Goal: Task Accomplishment & Management: Manage account settings

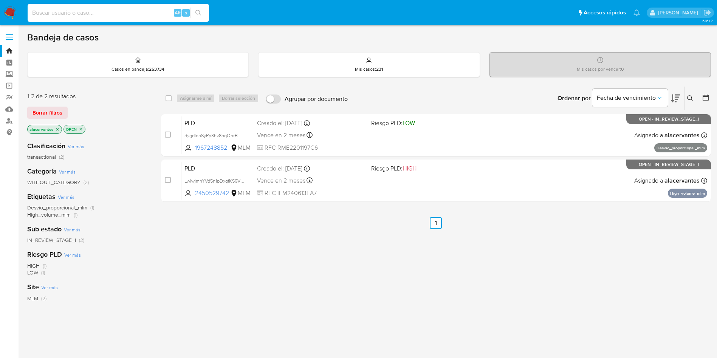
click at [121, 11] on input at bounding box center [118, 13] width 181 height 10
paste input "663080583"
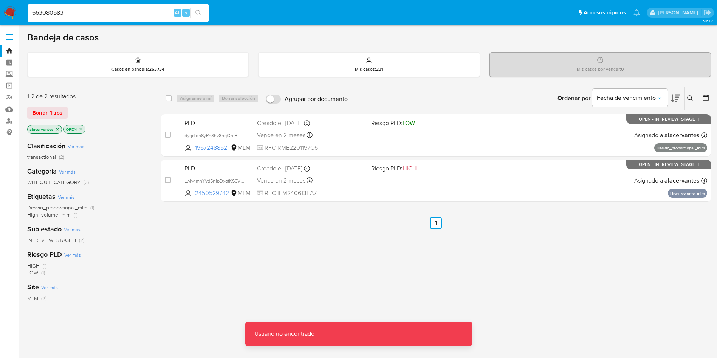
click at [121, 17] on input "663080583" at bounding box center [118, 13] width 181 height 10
type input "663080583"
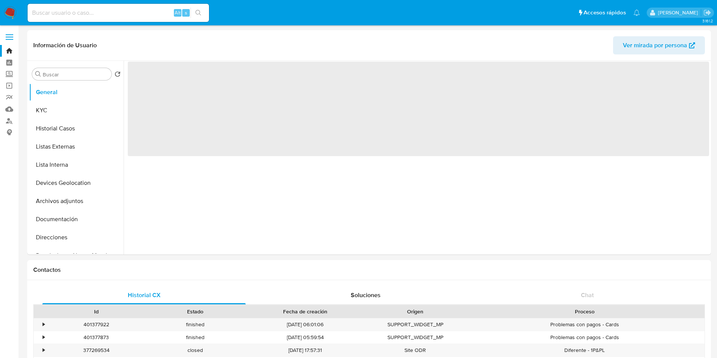
select select "10"
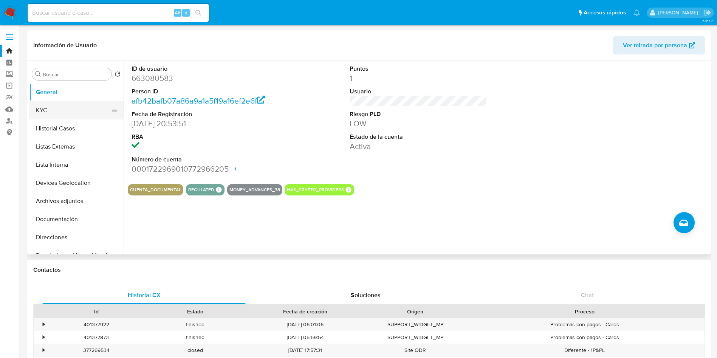
click at [82, 116] on button "KYC" at bounding box center [73, 110] width 88 height 18
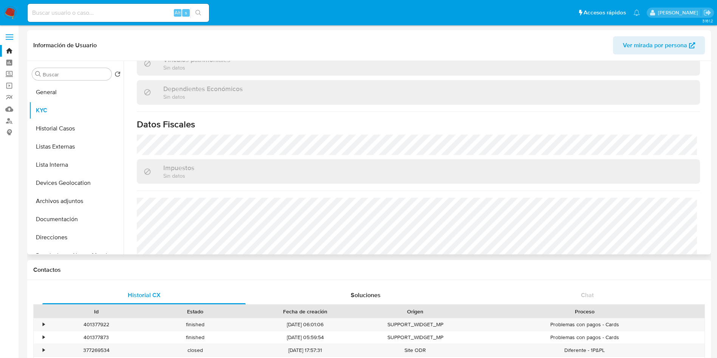
scroll to position [453, 0]
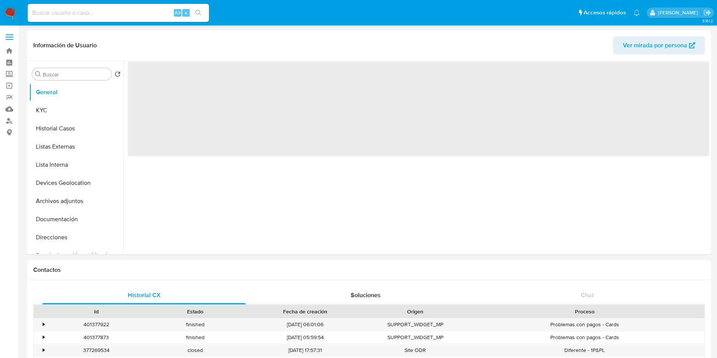
select select "10"
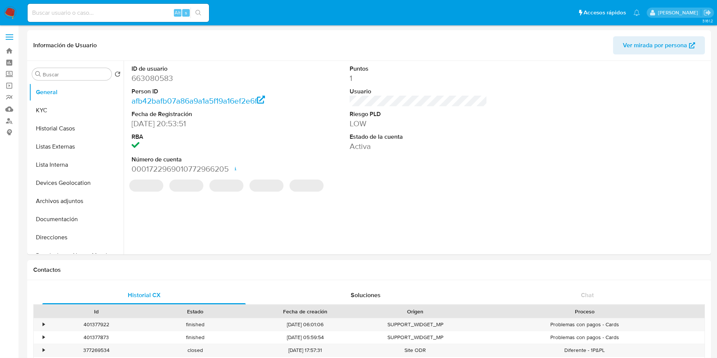
click at [7, 10] on img at bounding box center [10, 12] width 13 height 13
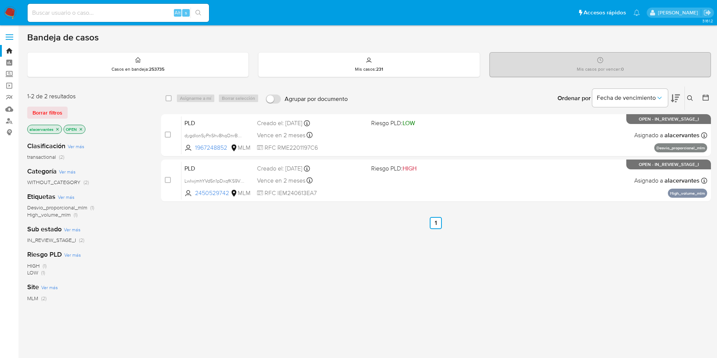
click at [58, 130] on icon "close-filter" at bounding box center [57, 129] width 5 height 5
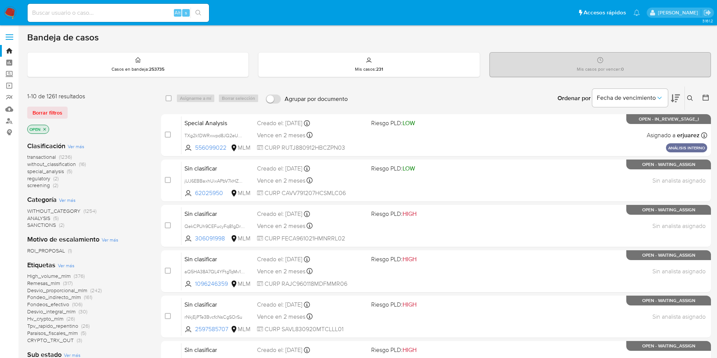
click at [694, 94] on button at bounding box center [691, 98] width 12 height 9
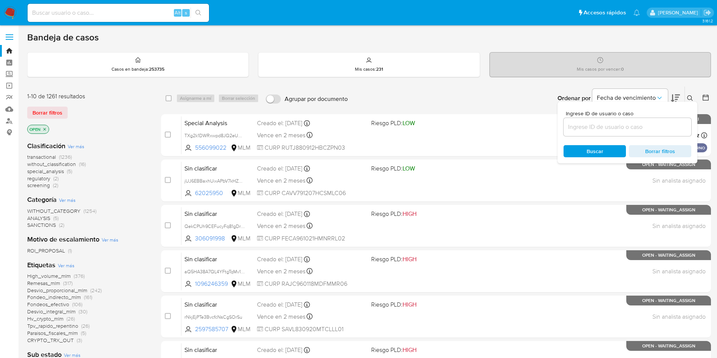
click at [639, 124] on input at bounding box center [628, 127] width 128 height 10
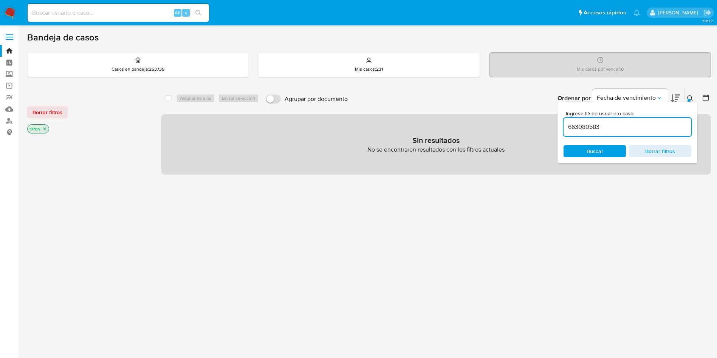
click at [620, 130] on input "663080583" at bounding box center [628, 127] width 128 height 10
type input "663080583"
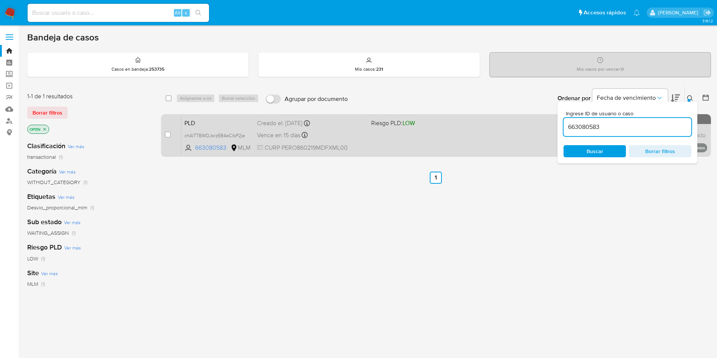
click at [436, 144] on div "PLD chAlTTBWDJsrzEB4eClbP2je 663080583 MLM Riesgo PLD: LOW Creado el: 12/08/202…" at bounding box center [444, 135] width 526 height 38
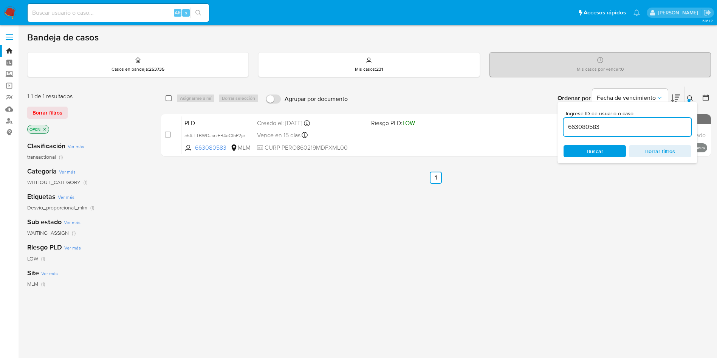
click at [168, 98] on input "checkbox" at bounding box center [169, 98] width 6 height 6
checkbox input "true"
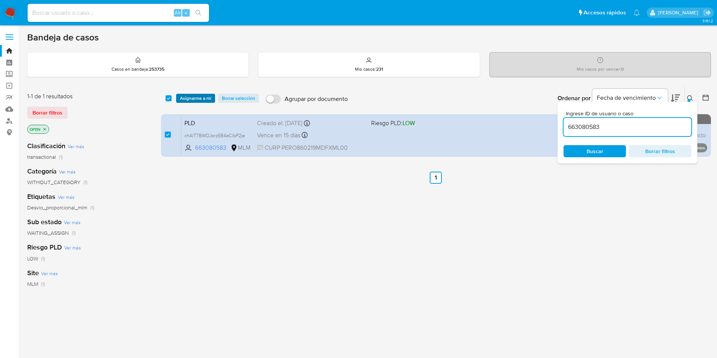
click at [190, 98] on span "Asignarme a mí" at bounding box center [195, 99] width 31 height 8
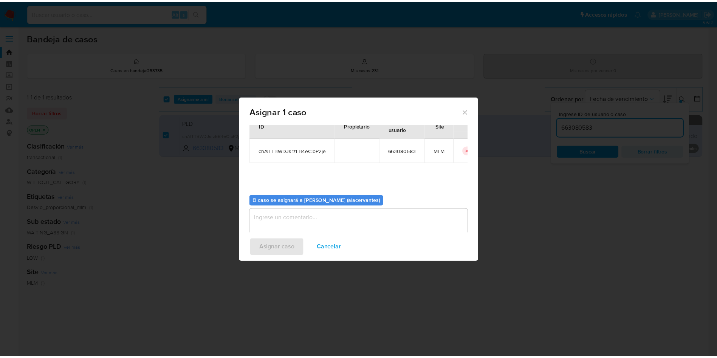
scroll to position [39, 0]
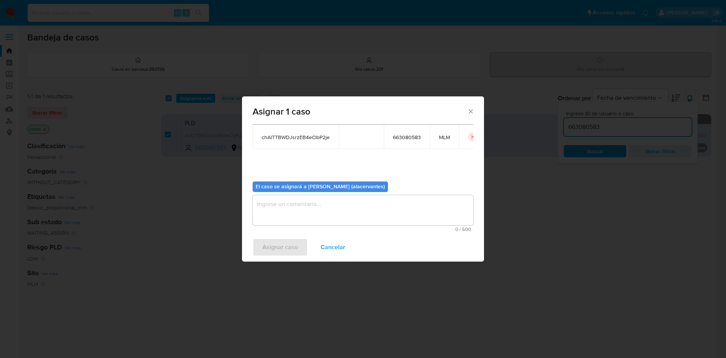
click at [336, 212] on textarea "assign-modal" at bounding box center [363, 210] width 221 height 30
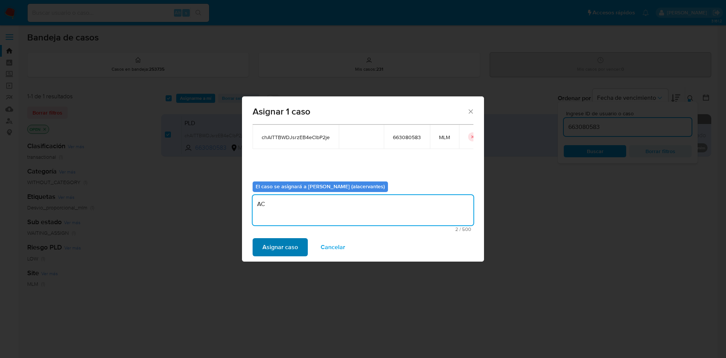
type textarea "AC"
click at [282, 248] on span "Asignar caso" at bounding box center [280, 247] width 36 height 17
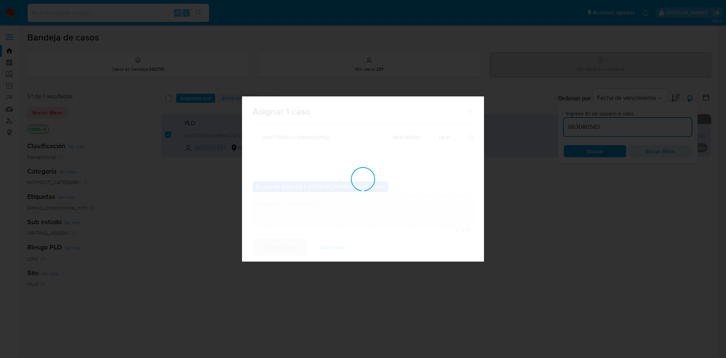
checkbox input "false"
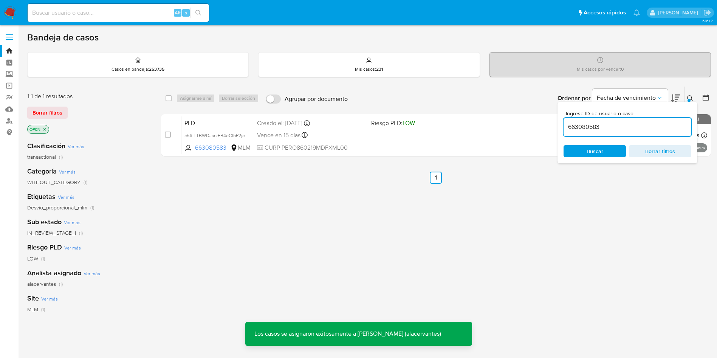
click at [693, 78] on div "Bandeja de casos Casos en bandeja : 253735 Mis casos : 231 Mis casos por vencer…" at bounding box center [369, 230] width 684 height 397
click at [693, 99] on button at bounding box center [691, 98] width 12 height 9
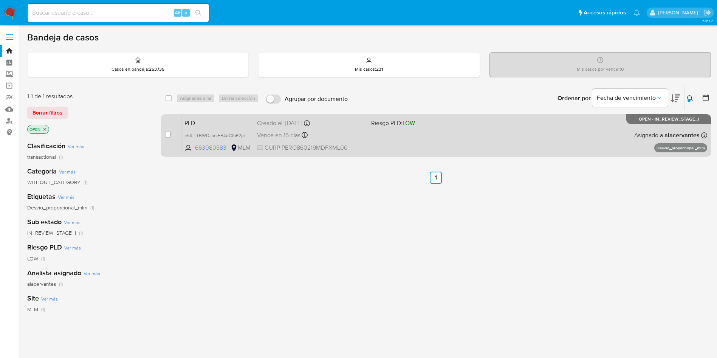
click at [378, 145] on div "PLD chAlTTBWDJsrzEB4eClbP2je 663080583 MLM Riesgo PLD: LOW Creado el: 12/08/202…" at bounding box center [444, 135] width 526 height 38
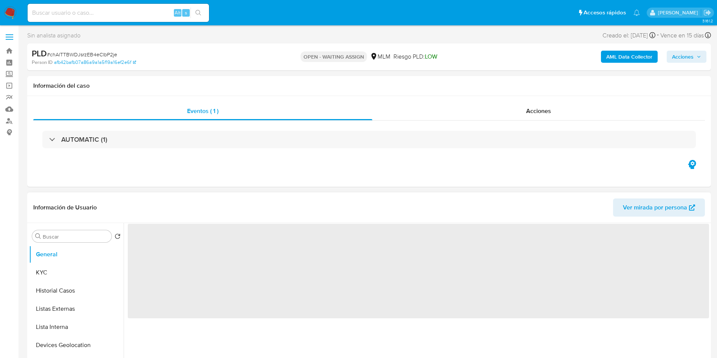
select select "10"
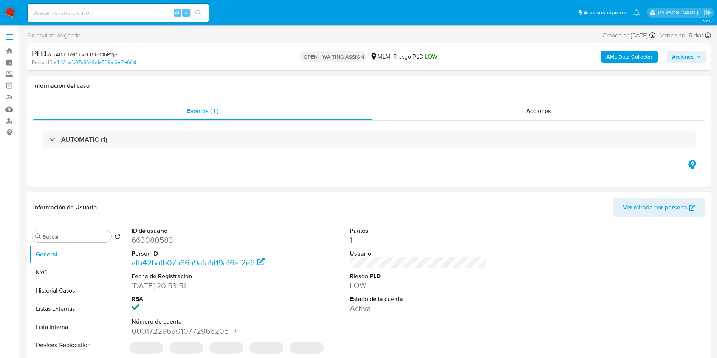
scroll to position [57, 0]
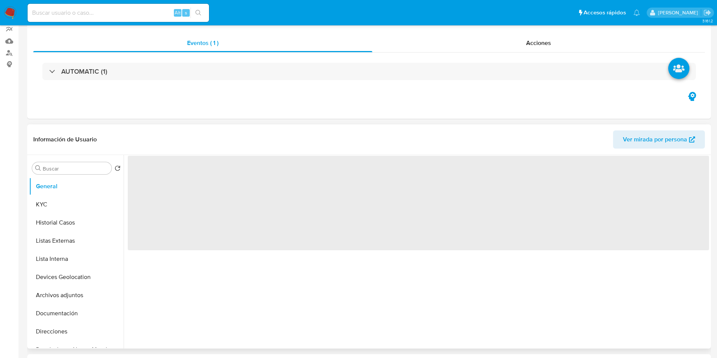
select select "10"
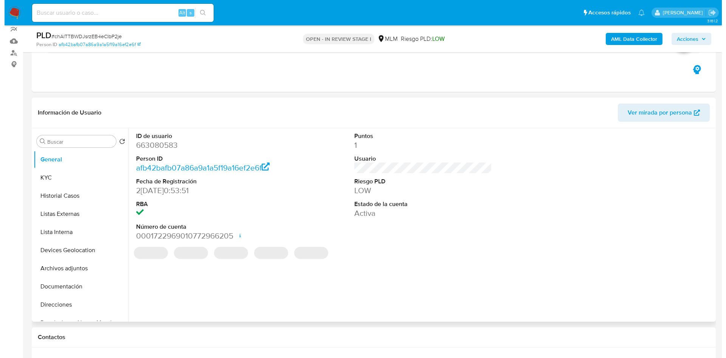
scroll to position [113, 0]
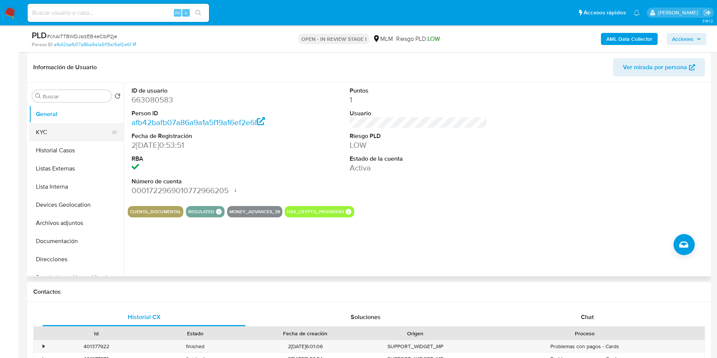
click at [46, 129] on button "KYC" at bounding box center [73, 132] width 88 height 18
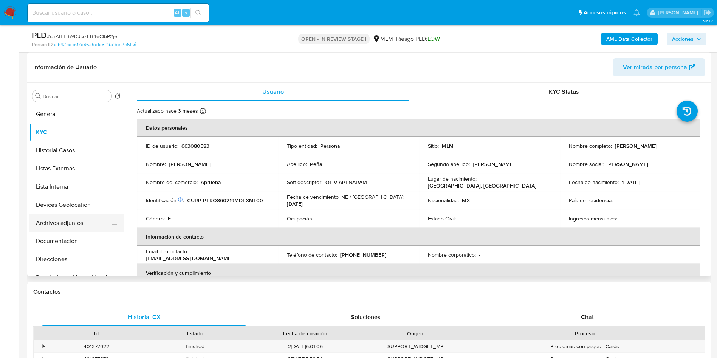
click at [80, 218] on button "Archivos adjuntos" at bounding box center [73, 223] width 88 height 18
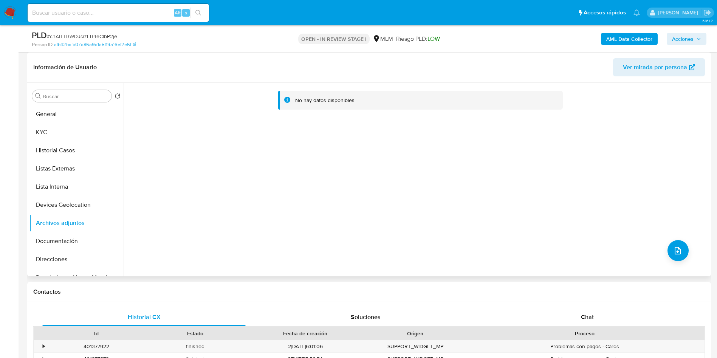
click at [686, 252] on div "No hay datos disponibles" at bounding box center [417, 180] width 586 height 194
click at [683, 251] on button "upload-file" at bounding box center [678, 250] width 21 height 21
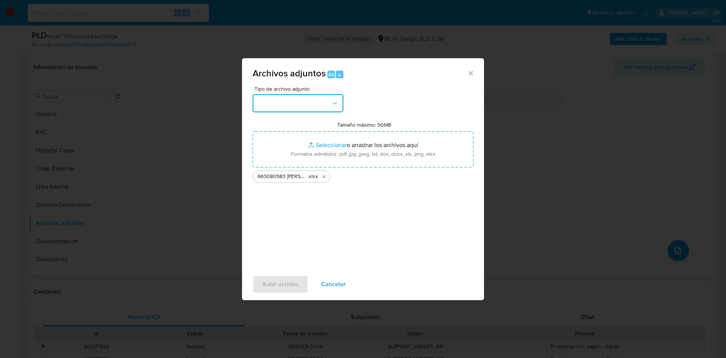
drag, startPoint x: 336, startPoint y: 98, endPoint x: 323, endPoint y: 107, distance: 15.8
click at [336, 98] on button "button" at bounding box center [298, 103] width 91 height 18
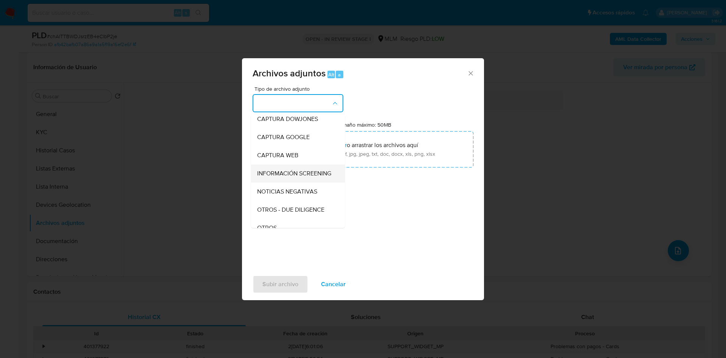
scroll to position [57, 0]
click at [274, 198] on span "OTROS" at bounding box center [267, 194] width 20 height 8
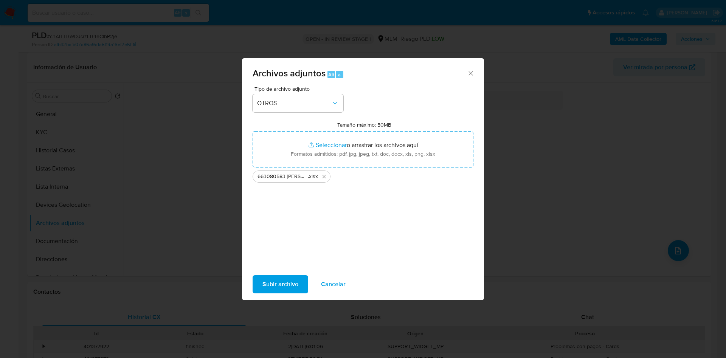
click at [290, 282] on span "Subir archivo" at bounding box center [280, 284] width 36 height 17
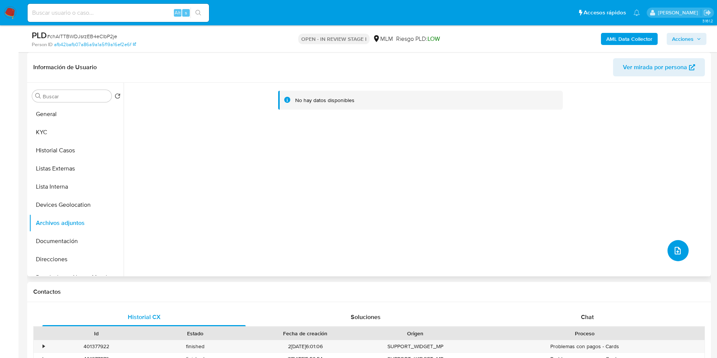
click at [676, 257] on button "upload-file" at bounding box center [678, 250] width 21 height 21
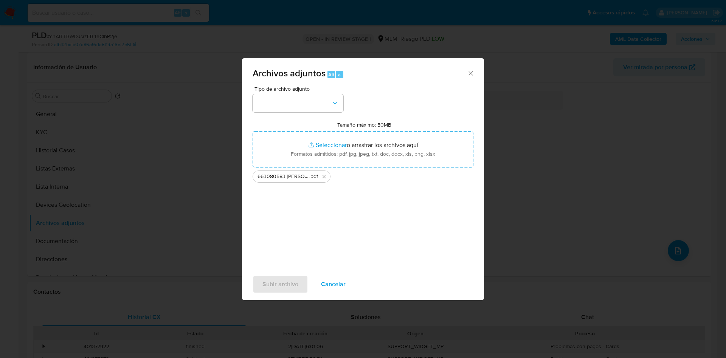
click at [310, 117] on div "Tipo de archivo adjunto Tamaño máximo: 50MB Seleccionar archivos Seleccionar o …" at bounding box center [363, 175] width 221 height 178
click at [310, 107] on button "button" at bounding box center [298, 103] width 91 height 18
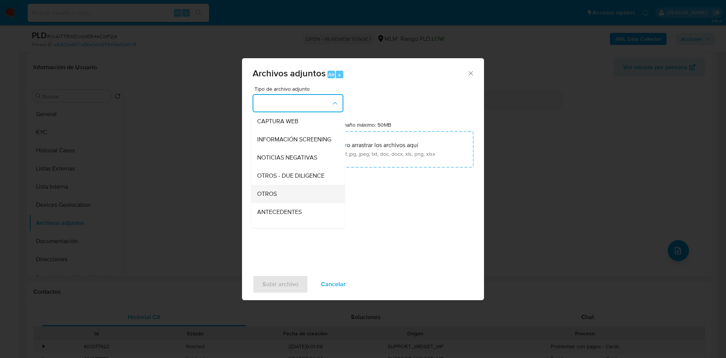
click at [273, 195] on div "OTROS" at bounding box center [295, 194] width 77 height 18
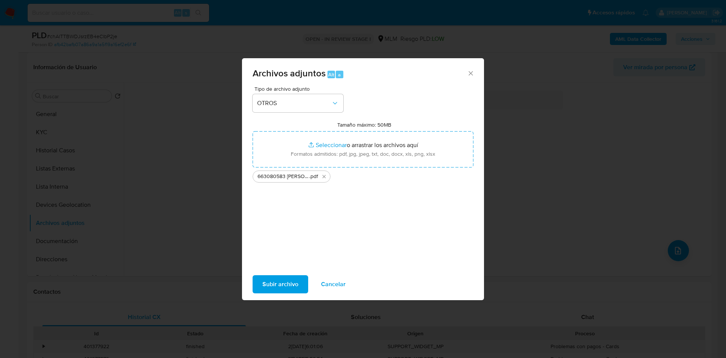
click at [280, 282] on span "Subir archivo" at bounding box center [280, 284] width 36 height 17
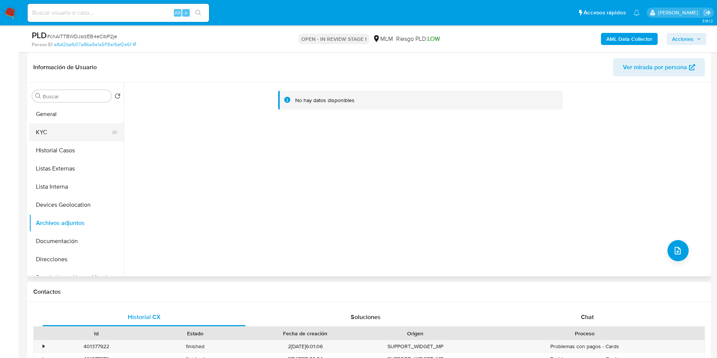
click at [44, 130] on button "KYC" at bounding box center [73, 132] width 88 height 18
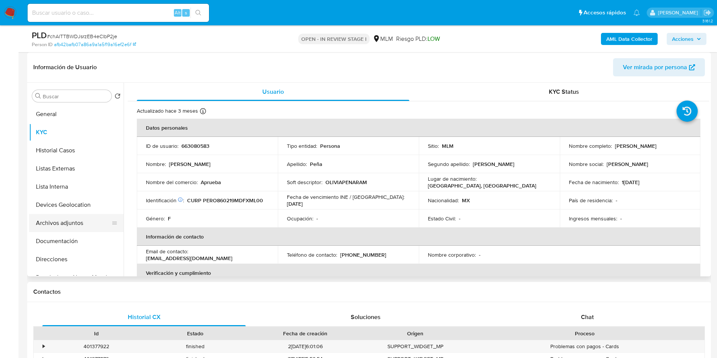
click at [70, 223] on button "Archivos adjuntos" at bounding box center [73, 223] width 88 height 18
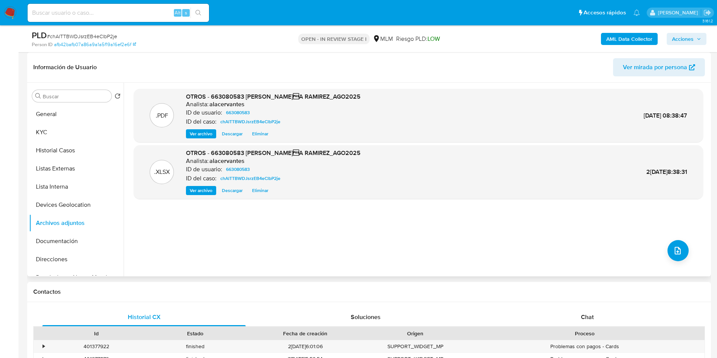
click at [193, 134] on span "Ver archivo" at bounding box center [201, 134] width 23 height 8
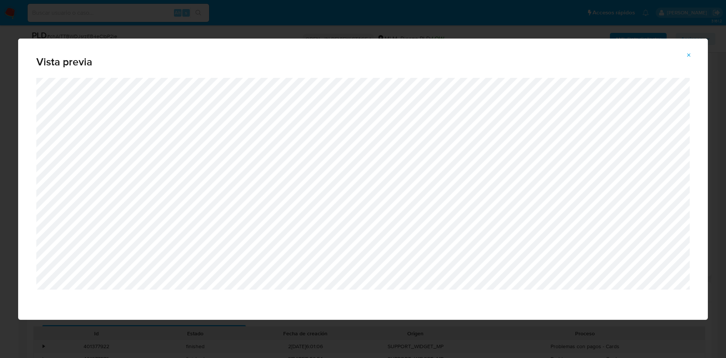
click at [687, 59] on span "Attachment preview" at bounding box center [689, 55] width 6 height 11
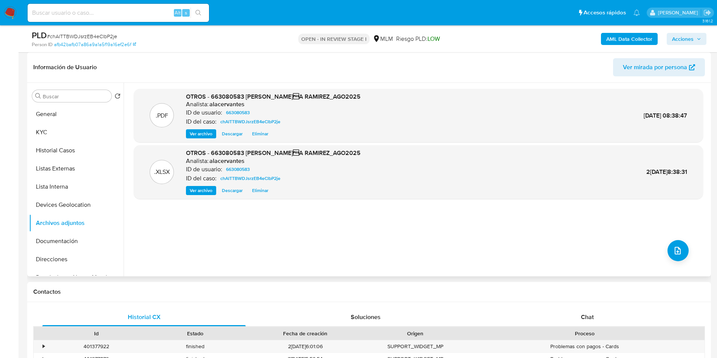
click at [682, 39] on span "Acciones" at bounding box center [683, 39] width 22 height 12
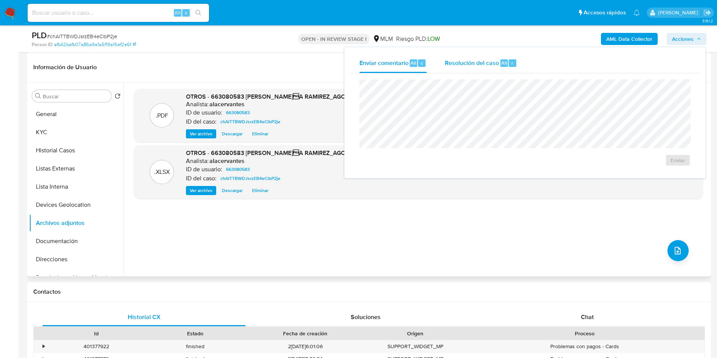
click at [471, 67] on div "Resolución del caso Alt r" at bounding box center [481, 63] width 72 height 20
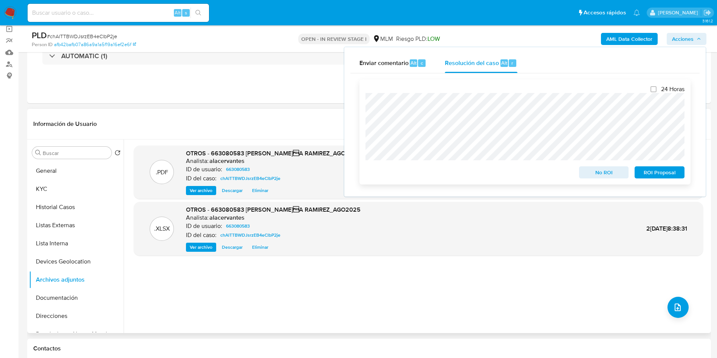
click at [611, 172] on span "No ROI" at bounding box center [603, 172] width 39 height 11
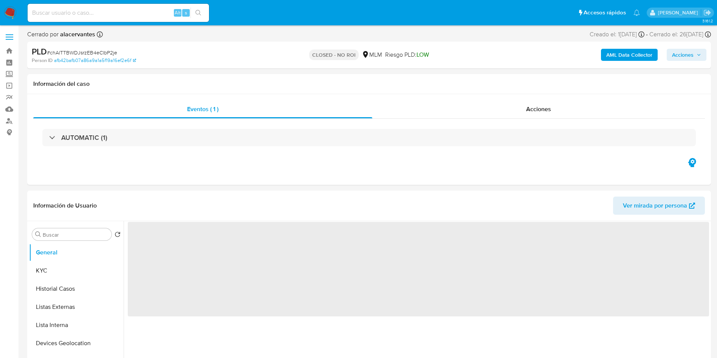
select select "10"
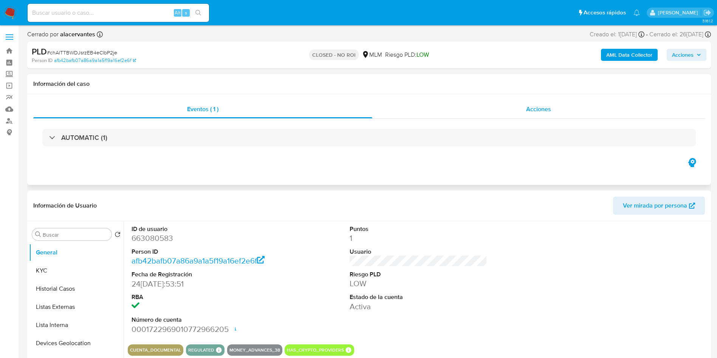
click at [509, 108] on div "Acciones" at bounding box center [538, 109] width 333 height 18
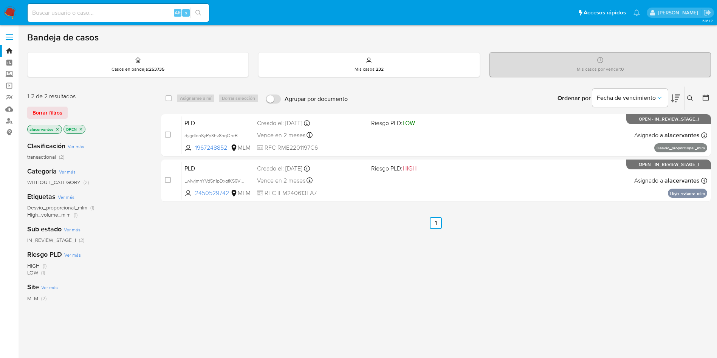
click at [688, 98] on icon at bounding box center [690, 98] width 6 height 6
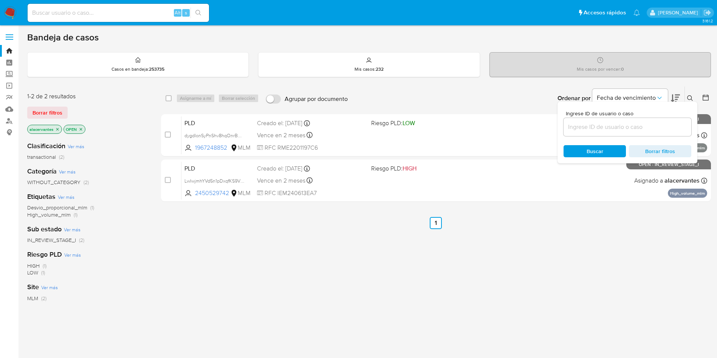
drag, startPoint x: 605, startPoint y: 136, endPoint x: 607, endPoint y: 130, distance: 6.3
click at [606, 137] on div "Ingrese ID de usuario o caso Buscar Borrar filtros" at bounding box center [628, 133] width 140 height 62
click at [607, 126] on input at bounding box center [628, 127] width 128 height 10
paste input "705918776"
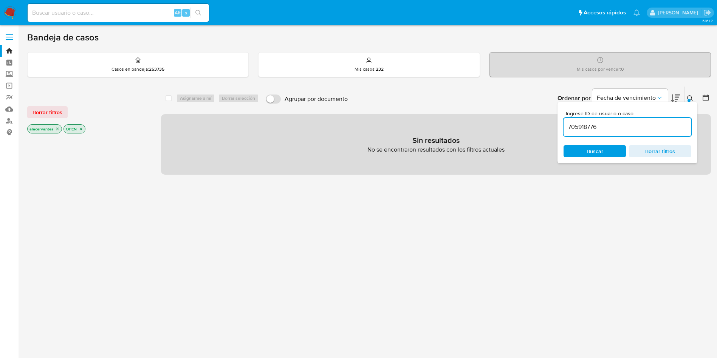
click at [617, 128] on input "705918776" at bounding box center [628, 127] width 128 height 10
type input "705918776"
click at [57, 131] on p "alacervantes" at bounding box center [45, 129] width 34 height 8
click at [56, 129] on icon "close-filter" at bounding box center [57, 129] width 5 height 5
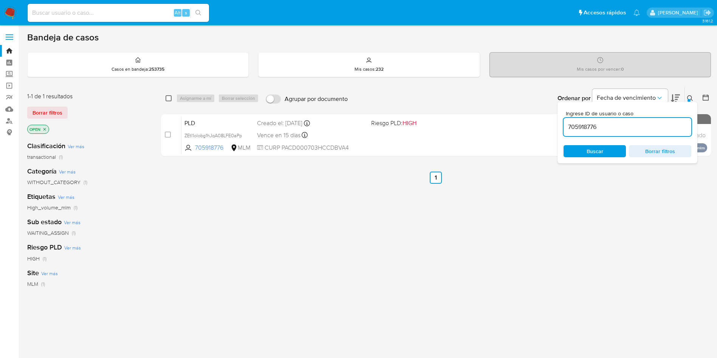
click at [171, 98] on input "checkbox" at bounding box center [169, 98] width 6 height 6
checkbox input "true"
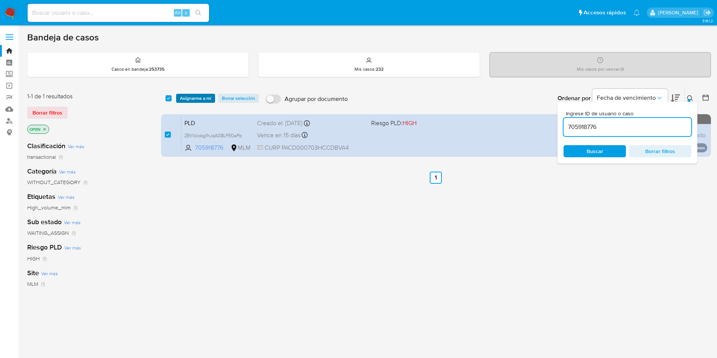
click at [193, 98] on span "Asignarme a mí" at bounding box center [195, 99] width 31 height 8
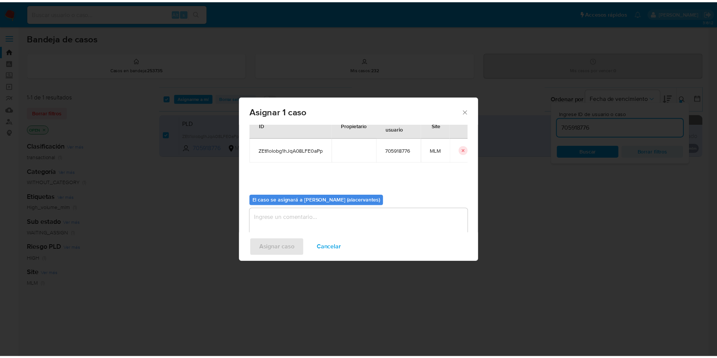
scroll to position [39, 0]
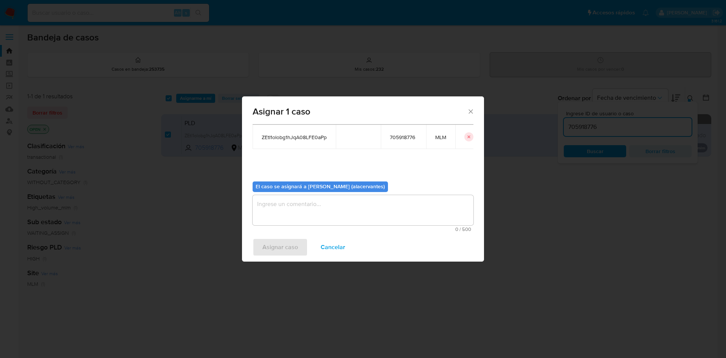
click at [341, 206] on textarea "assign-modal" at bounding box center [363, 210] width 221 height 30
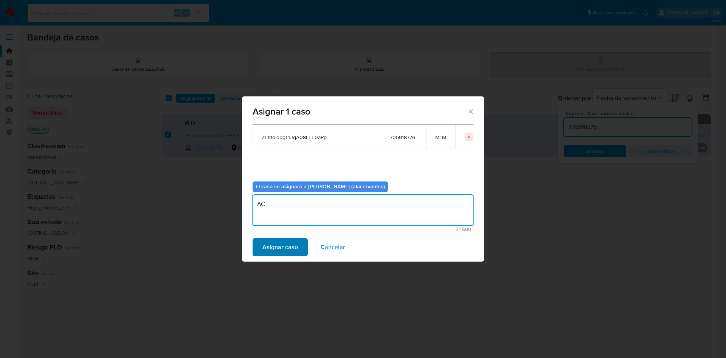
type textarea "AC"
click at [283, 248] on span "Asignar caso" at bounding box center [280, 247] width 36 height 17
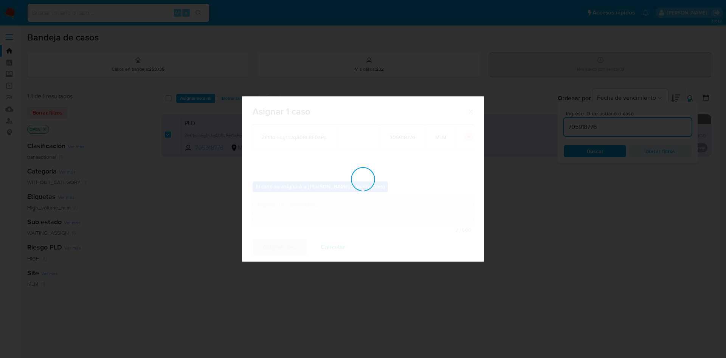
checkbox input "false"
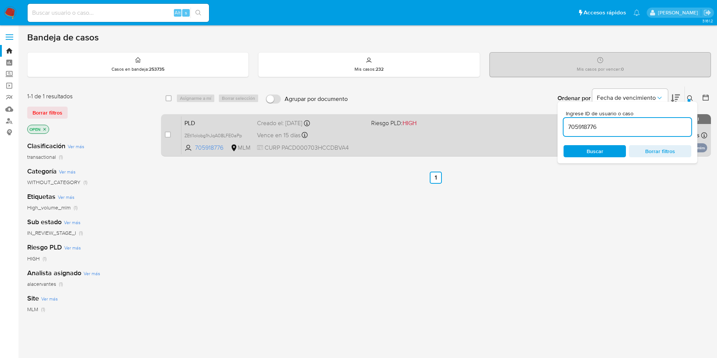
click at [433, 138] on div "PLD ZEtI1olobg1hJqA08LFE0aPp 705918776 MLM Riesgo PLD: HIGH Creado el: 12/08/20…" at bounding box center [444, 135] width 526 height 38
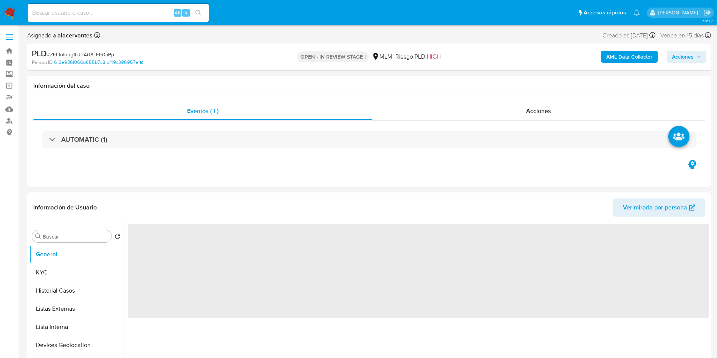
select select "10"
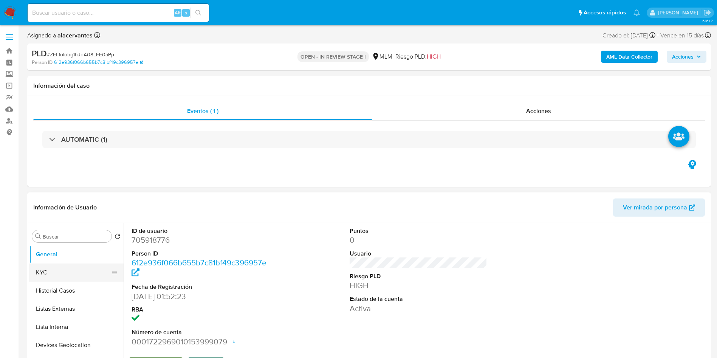
click at [81, 269] on button "KYC" at bounding box center [73, 272] width 88 height 18
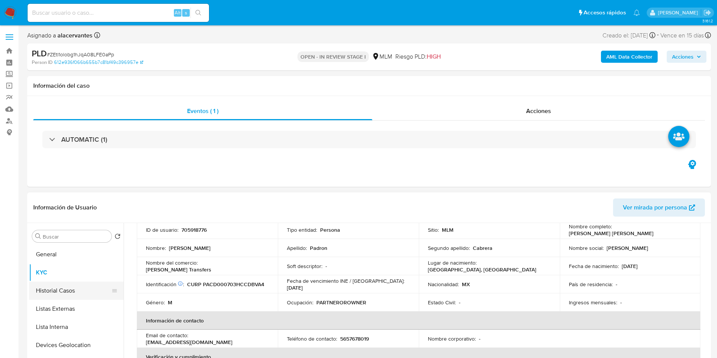
click at [71, 293] on button "Historial Casos" at bounding box center [73, 291] width 88 height 18
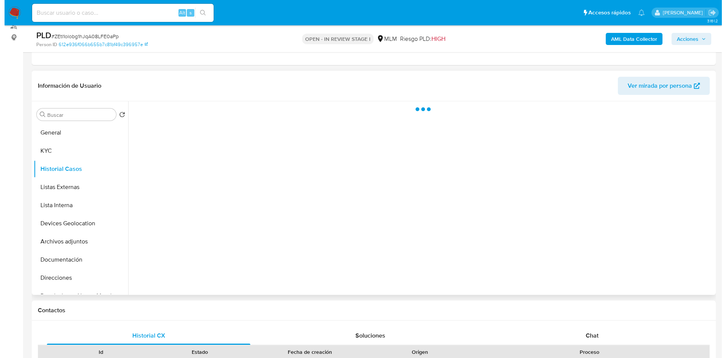
scroll to position [113, 0]
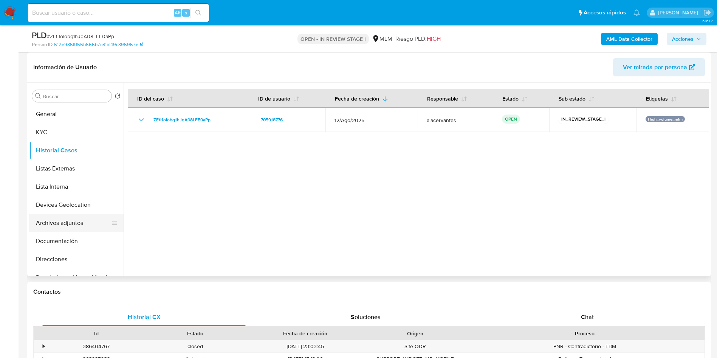
click at [68, 222] on button "Archivos adjuntos" at bounding box center [73, 223] width 88 height 18
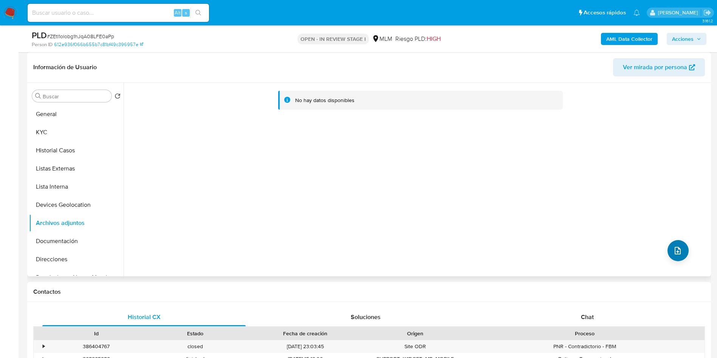
click at [665, 247] on div "No hay datos disponibles" at bounding box center [417, 180] width 586 height 194
click at [668, 248] on button "upload-file" at bounding box center [678, 250] width 21 height 21
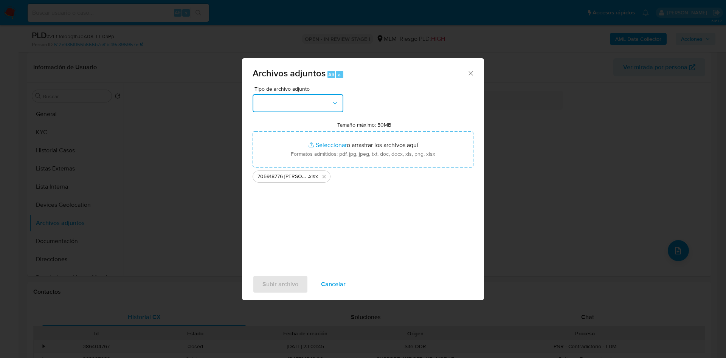
click at [335, 107] on button "button" at bounding box center [298, 103] width 91 height 18
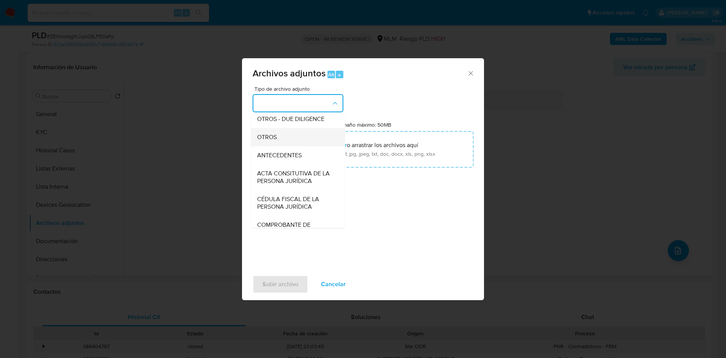
click at [291, 146] on div "OTROS" at bounding box center [295, 137] width 77 height 18
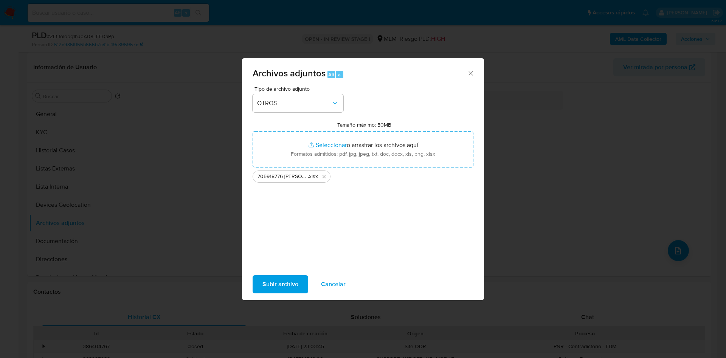
click at [290, 280] on span "Subir archivo" at bounding box center [280, 284] width 36 height 17
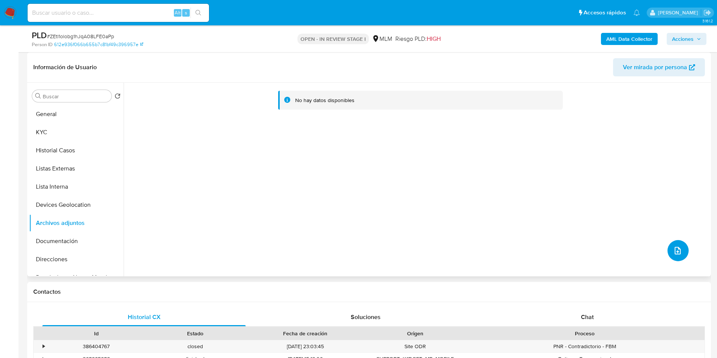
click at [675, 252] on icon "upload-file" at bounding box center [677, 250] width 9 height 9
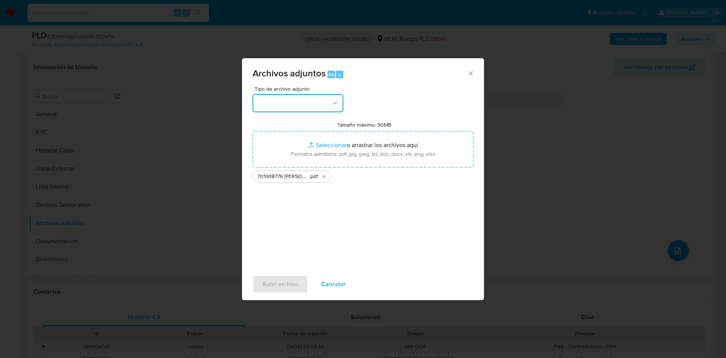
drag, startPoint x: 338, startPoint y: 99, endPoint x: 330, endPoint y: 107, distance: 11.5
click at [338, 100] on icon "button" at bounding box center [335, 103] width 8 height 8
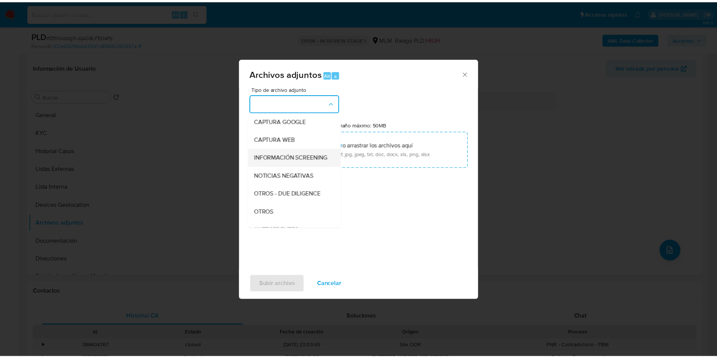
scroll to position [57, 0]
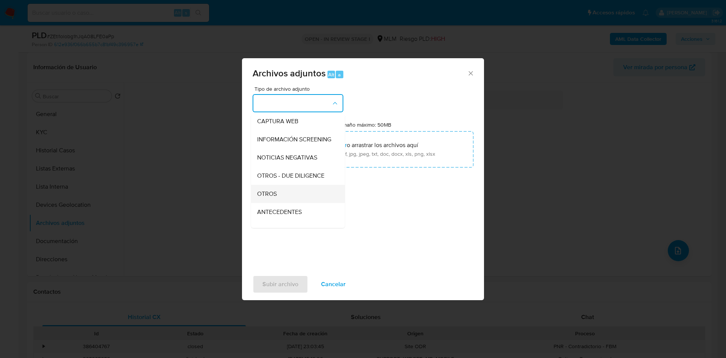
click at [298, 195] on div "OTROS" at bounding box center [295, 194] width 77 height 18
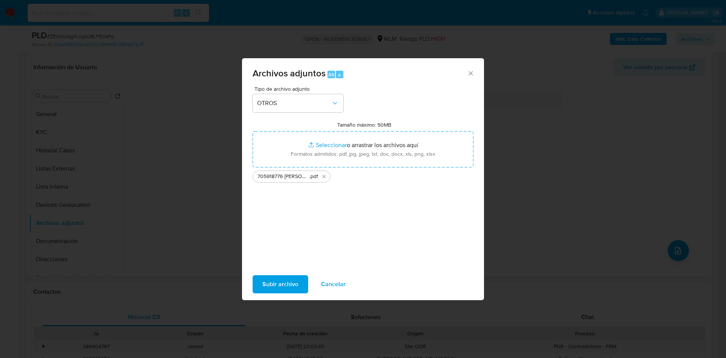
click at [286, 285] on span "Subir archivo" at bounding box center [280, 284] width 36 height 17
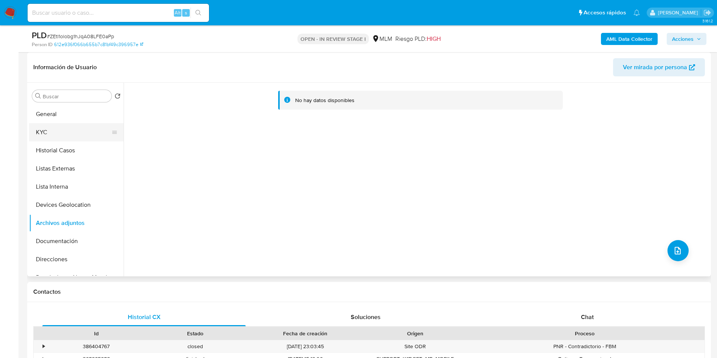
click at [71, 125] on button "KYC" at bounding box center [73, 132] width 88 height 18
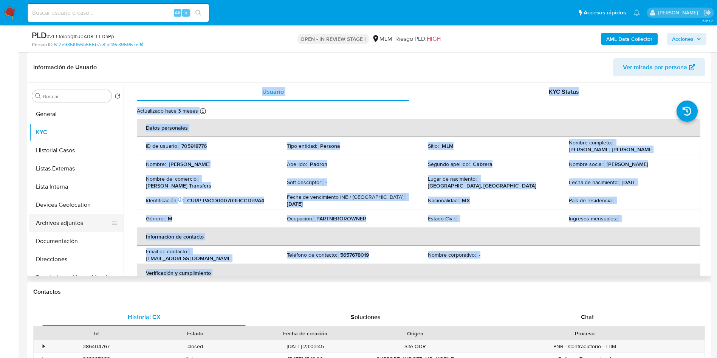
click at [47, 220] on button "Archivos adjuntos" at bounding box center [73, 223] width 88 height 18
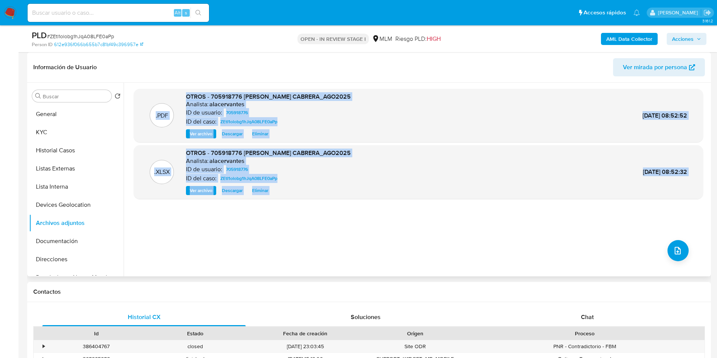
drag, startPoint x: 406, startPoint y: 223, endPoint x: 382, endPoint y: 215, distance: 25.7
click at [407, 223] on div ".PDF OTROS - 705918776 DAVID HAZIEL PADRON CABRERA_AGO2025 Analista: alacervant…" at bounding box center [418, 179] width 569 height 181
click at [291, 245] on div ".PDF OTROS - 705918776 DAVID HAZIEL PADRON CABRERA_AGO2025 Analista: alacervant…" at bounding box center [418, 179] width 569 height 181
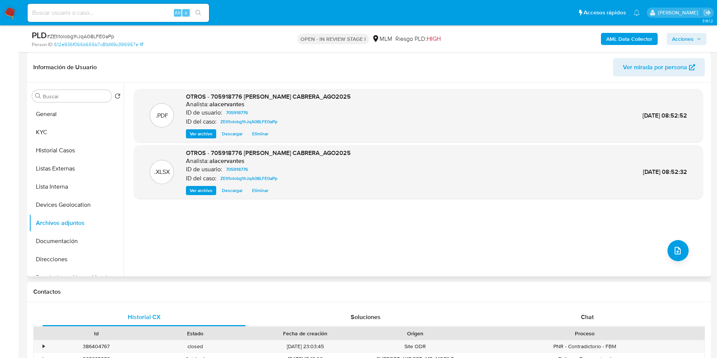
click at [197, 135] on span "Ver archivo" at bounding box center [201, 134] width 23 height 8
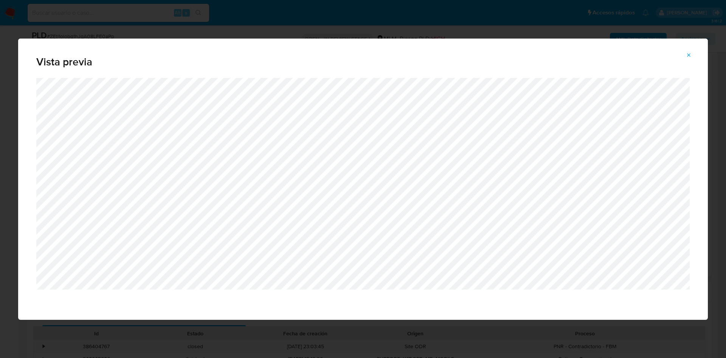
click at [687, 57] on icon "Attachment preview" at bounding box center [689, 55] width 6 height 6
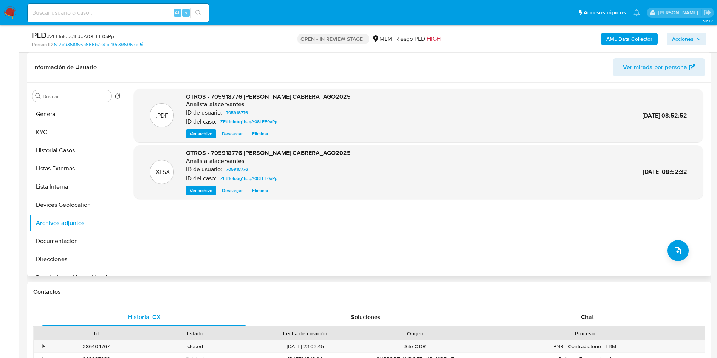
click at [680, 39] on span "Acciones" at bounding box center [683, 39] width 22 height 12
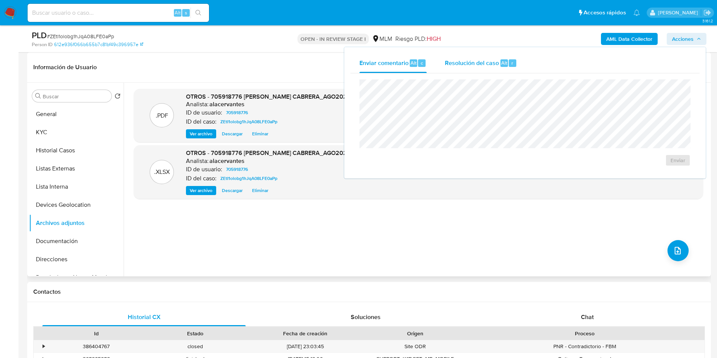
click at [502, 59] on span "Alt" at bounding box center [504, 62] width 6 height 7
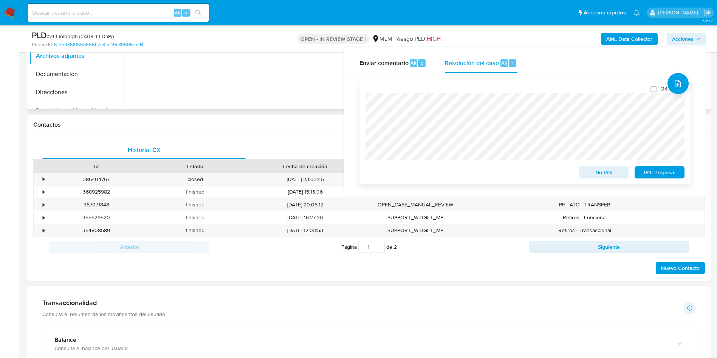
scroll to position [284, 0]
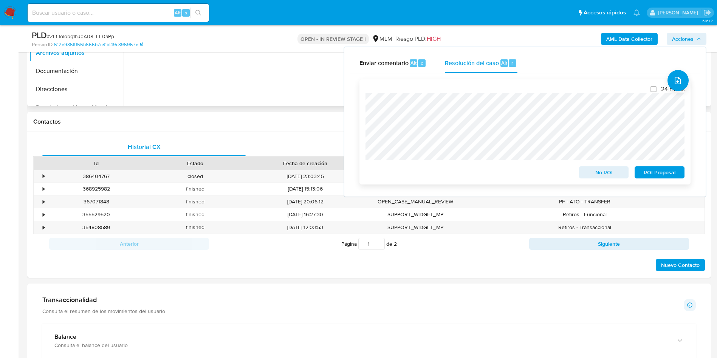
click at [666, 171] on span "ROI Proposal" at bounding box center [659, 172] width 39 height 11
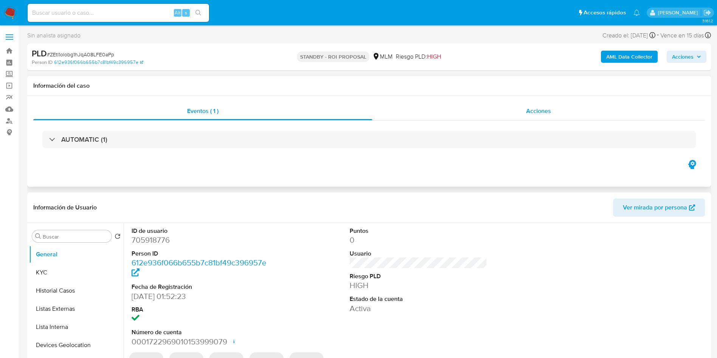
select select "10"
click at [531, 109] on span "Acciones" at bounding box center [538, 111] width 25 height 9
select select "10"
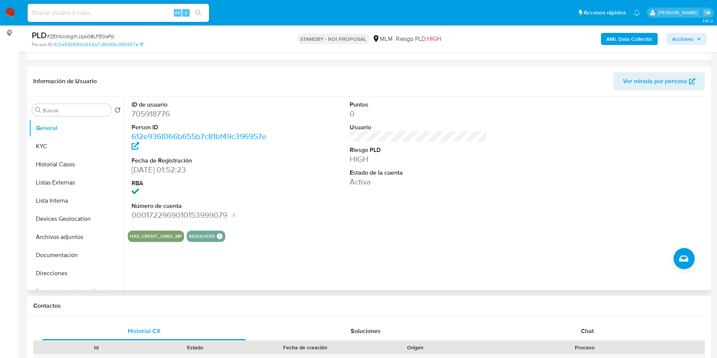
scroll to position [113, 0]
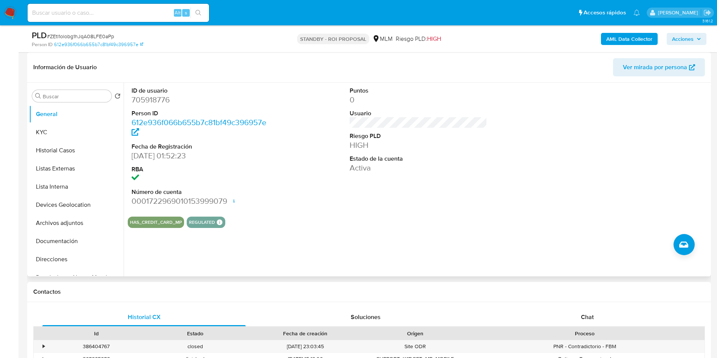
click at [77, 152] on button "Historial Casos" at bounding box center [76, 150] width 95 height 18
